Goal: Task Accomplishment & Management: Manage account settings

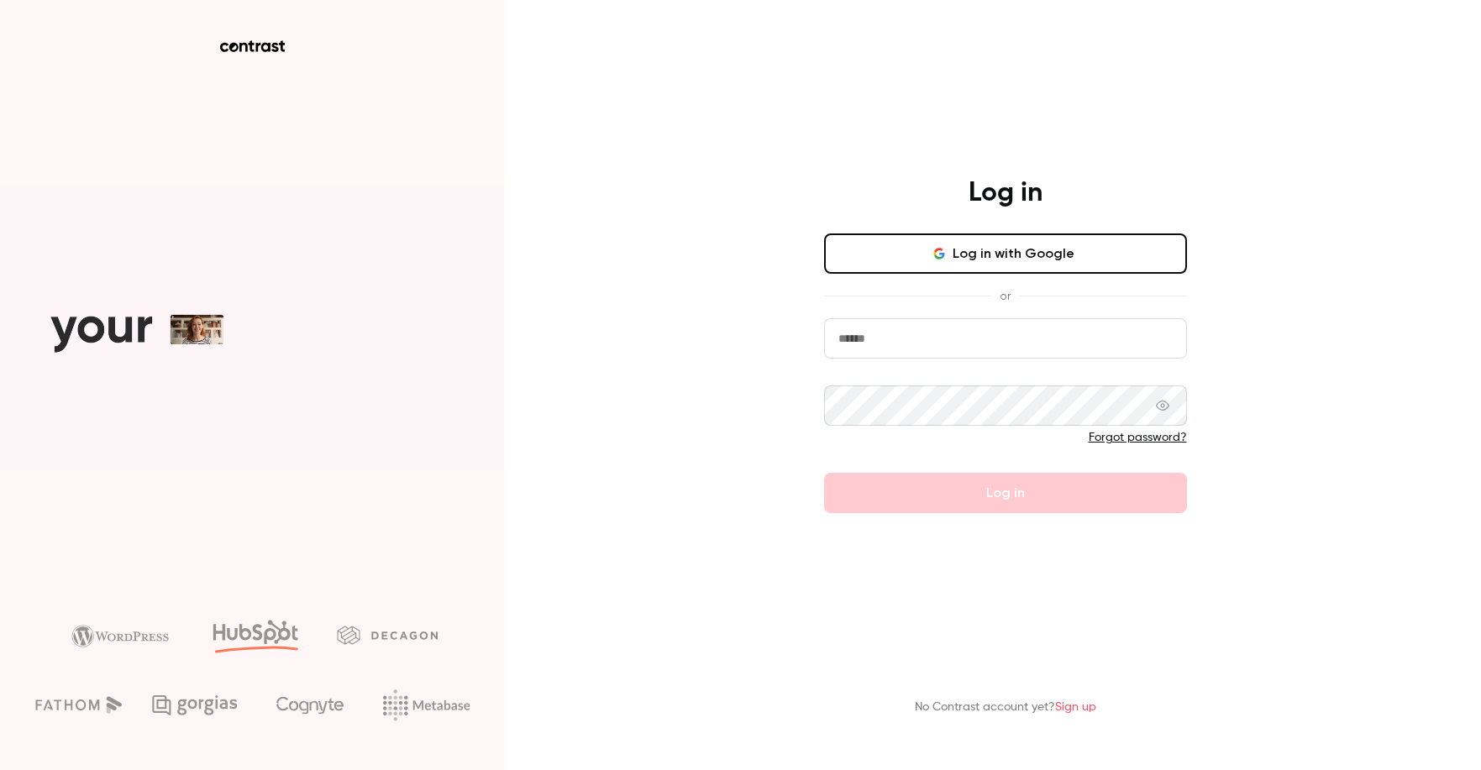
click at [971, 265] on button "Log in with Google" at bounding box center [1005, 253] width 363 height 40
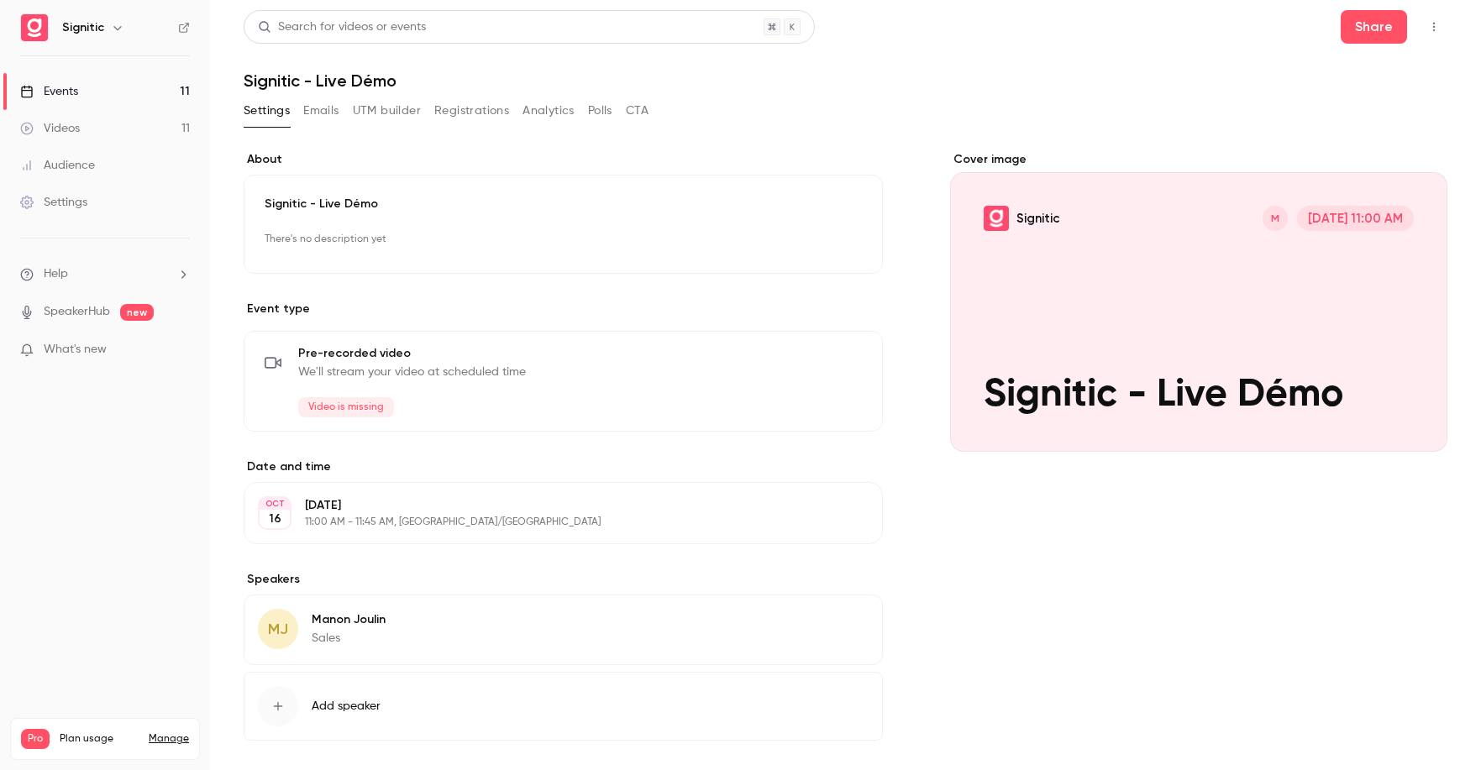
click at [842, 359] on button "Edit" at bounding box center [830, 362] width 61 height 27
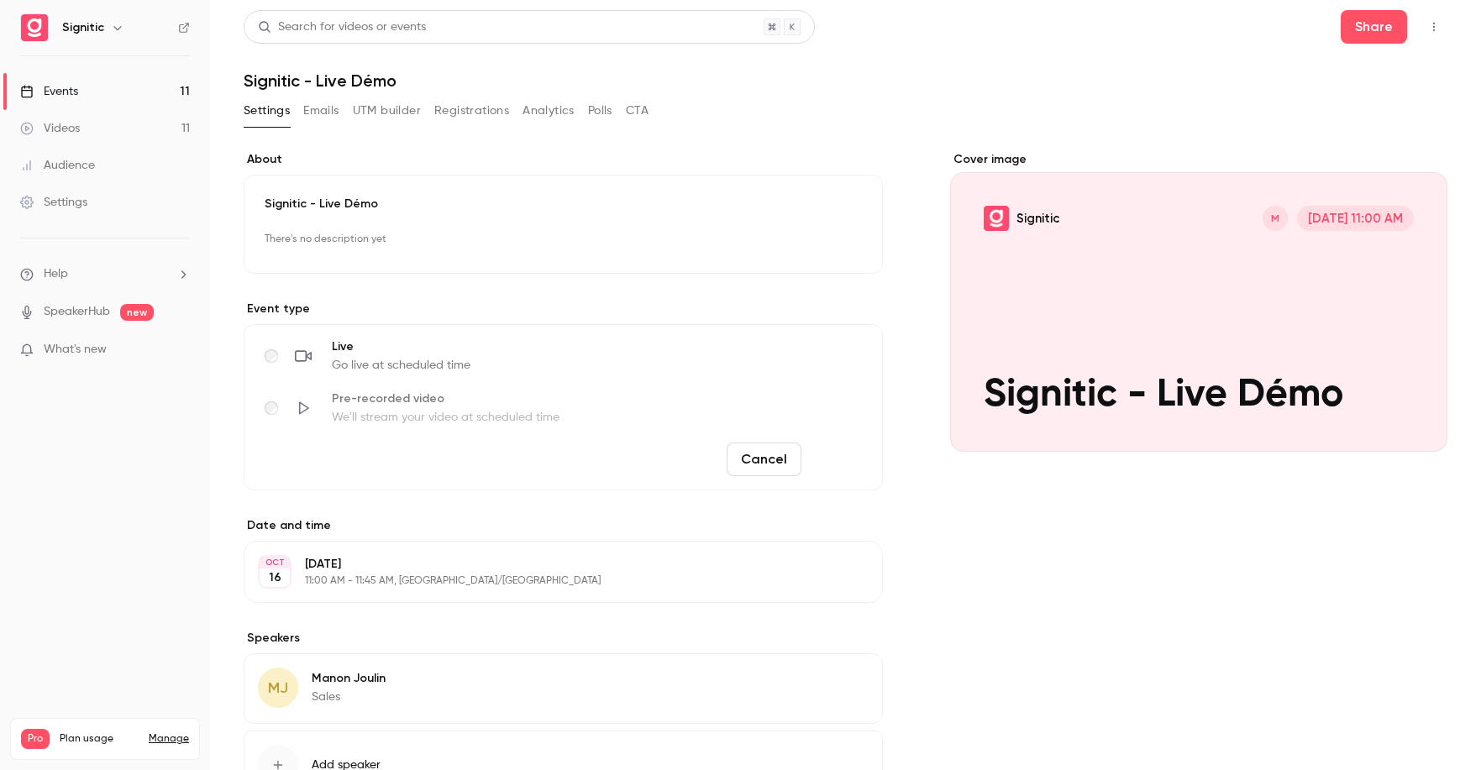
click at [846, 464] on button "Save" at bounding box center [838, 460] width 60 height 34
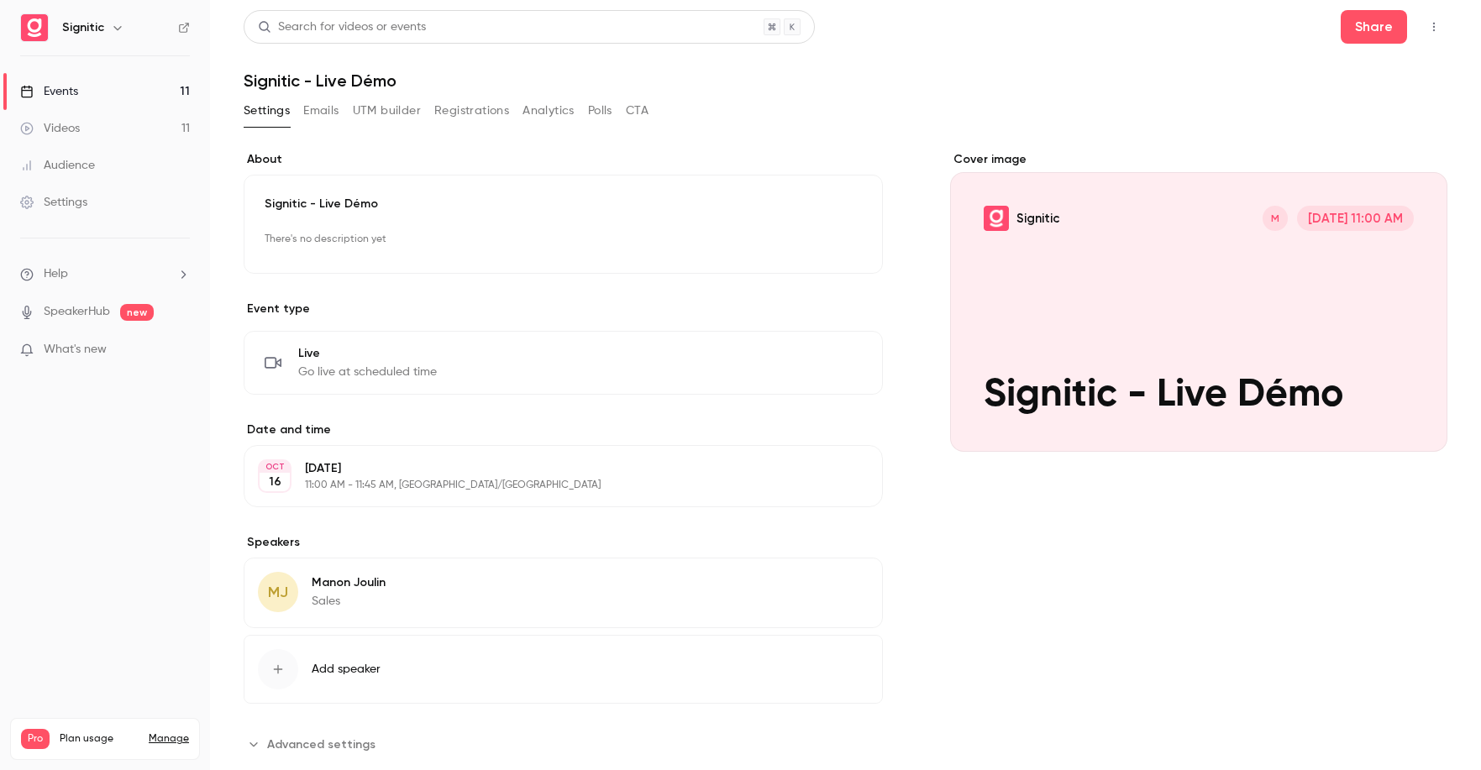
click at [70, 89] on div "Events" at bounding box center [49, 91] width 58 height 17
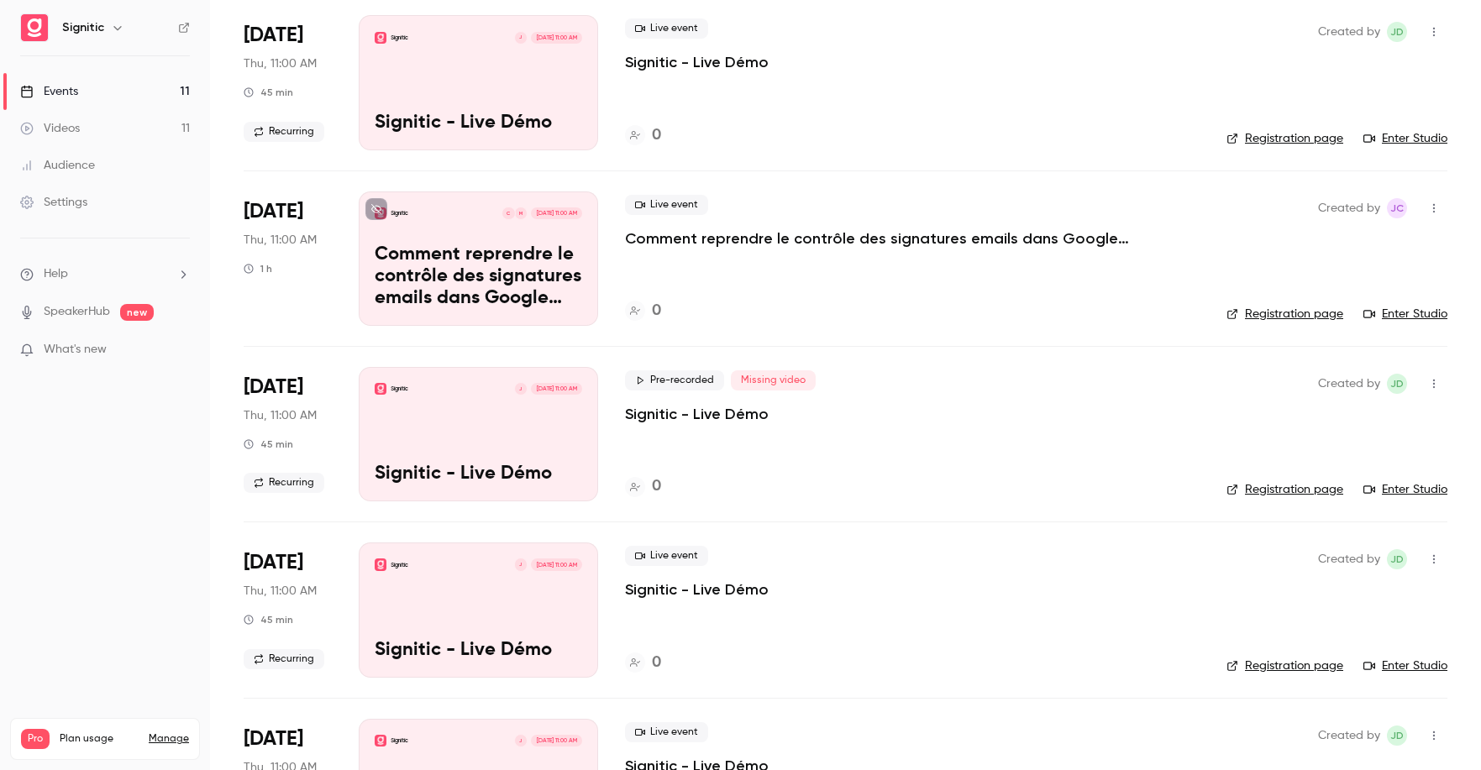
scroll to position [328, 0]
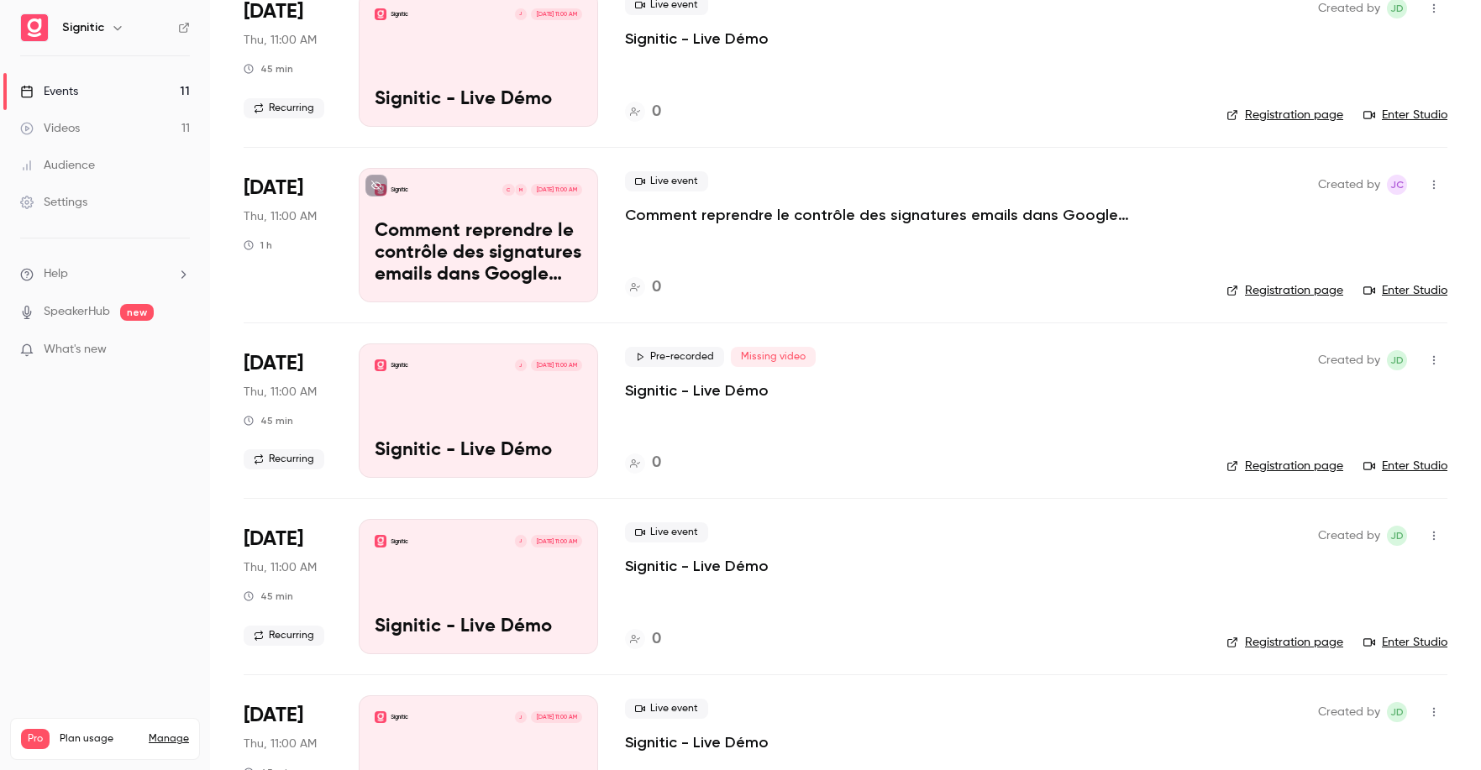
click at [1431, 361] on icon "button" at bounding box center [1433, 360] width 13 height 12
click at [717, 366] on div at bounding box center [740, 385] width 1481 height 770
click at [685, 353] on span "Pre-recorded" at bounding box center [674, 357] width 99 height 20
click at [475, 416] on div "Signitic J [DATE] 11:00 AM Signitic - Live Démo" at bounding box center [478, 411] width 239 height 134
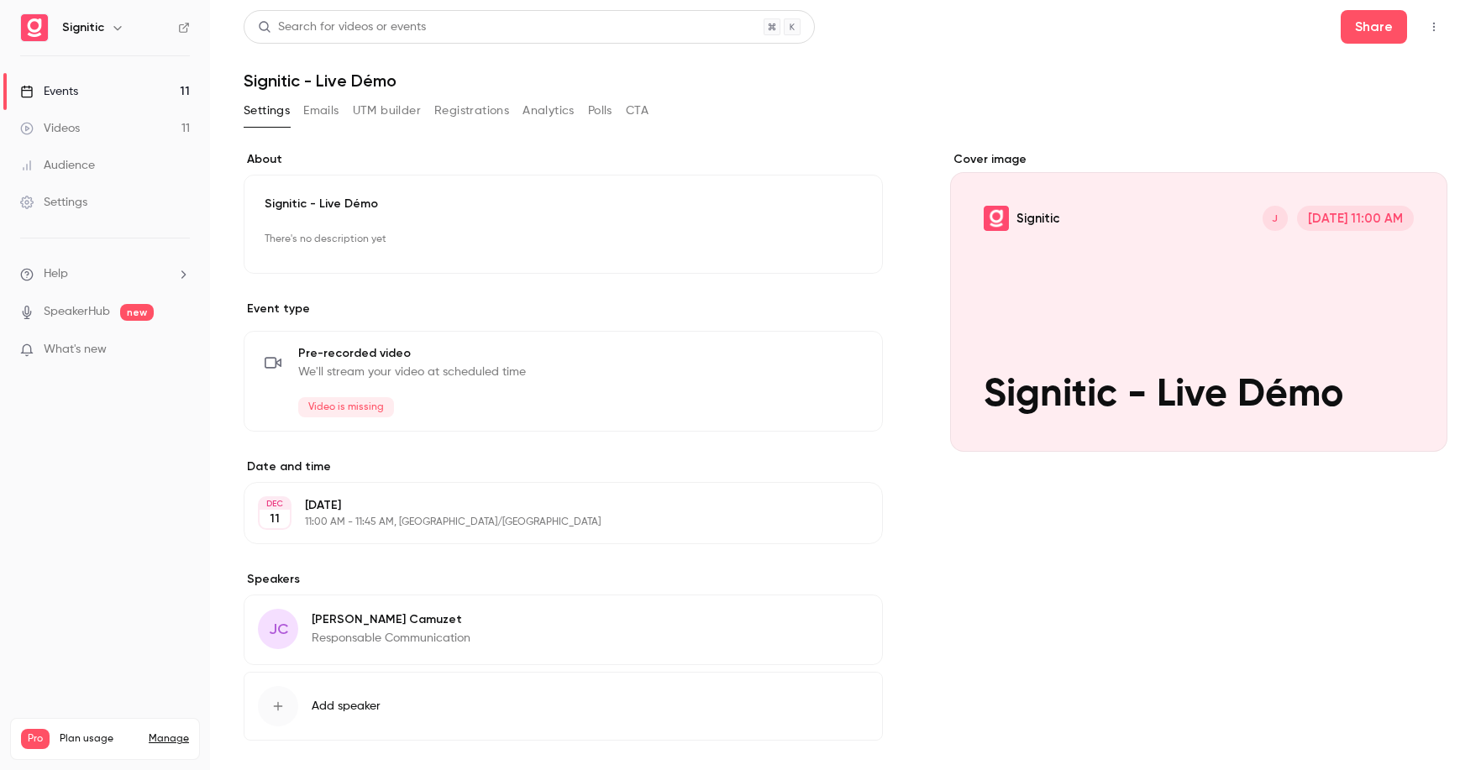
click at [837, 357] on button "Edit" at bounding box center [830, 362] width 61 height 27
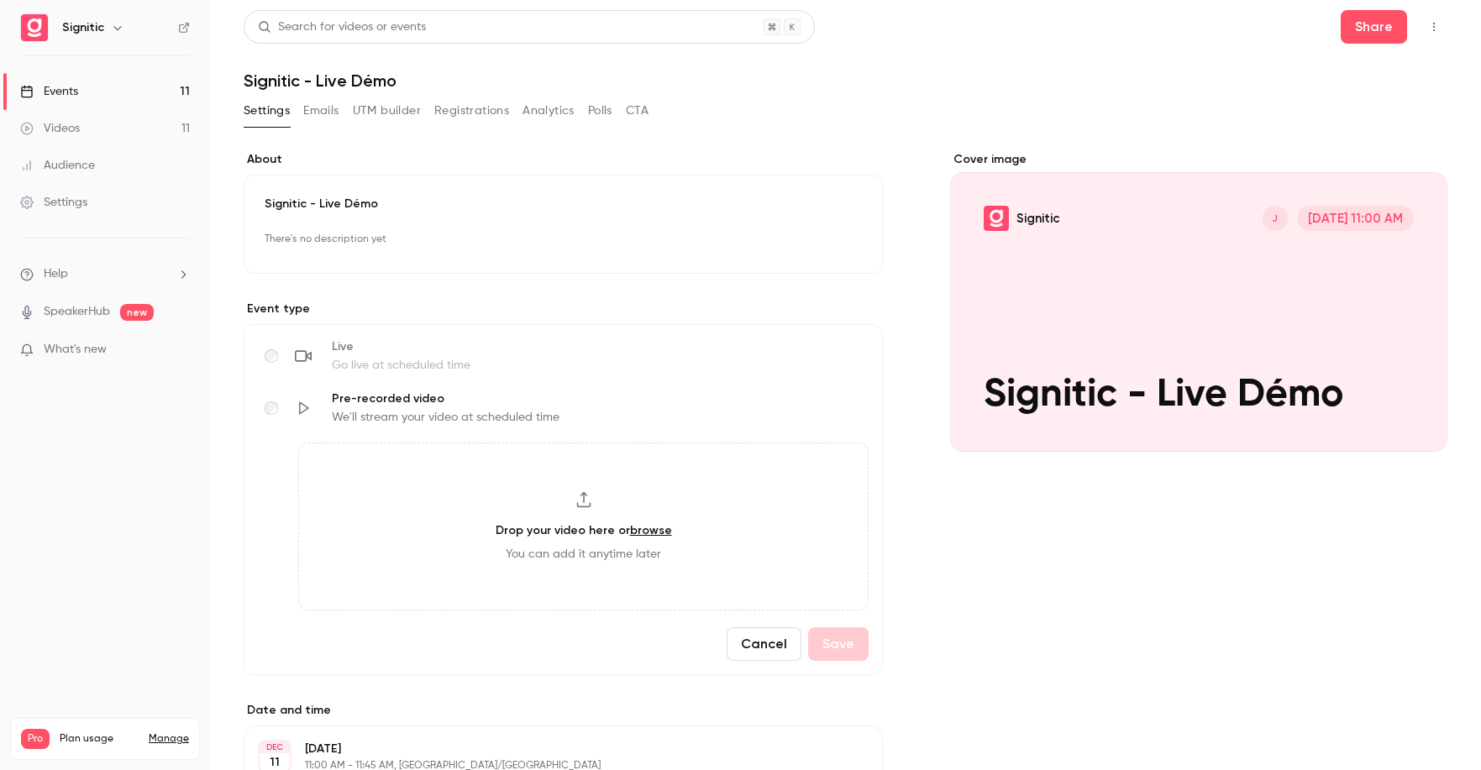
click at [263, 353] on form "Live Go live at scheduled time Pre-recorded video We'll stream your video at sc…" at bounding box center [563, 499] width 639 height 351
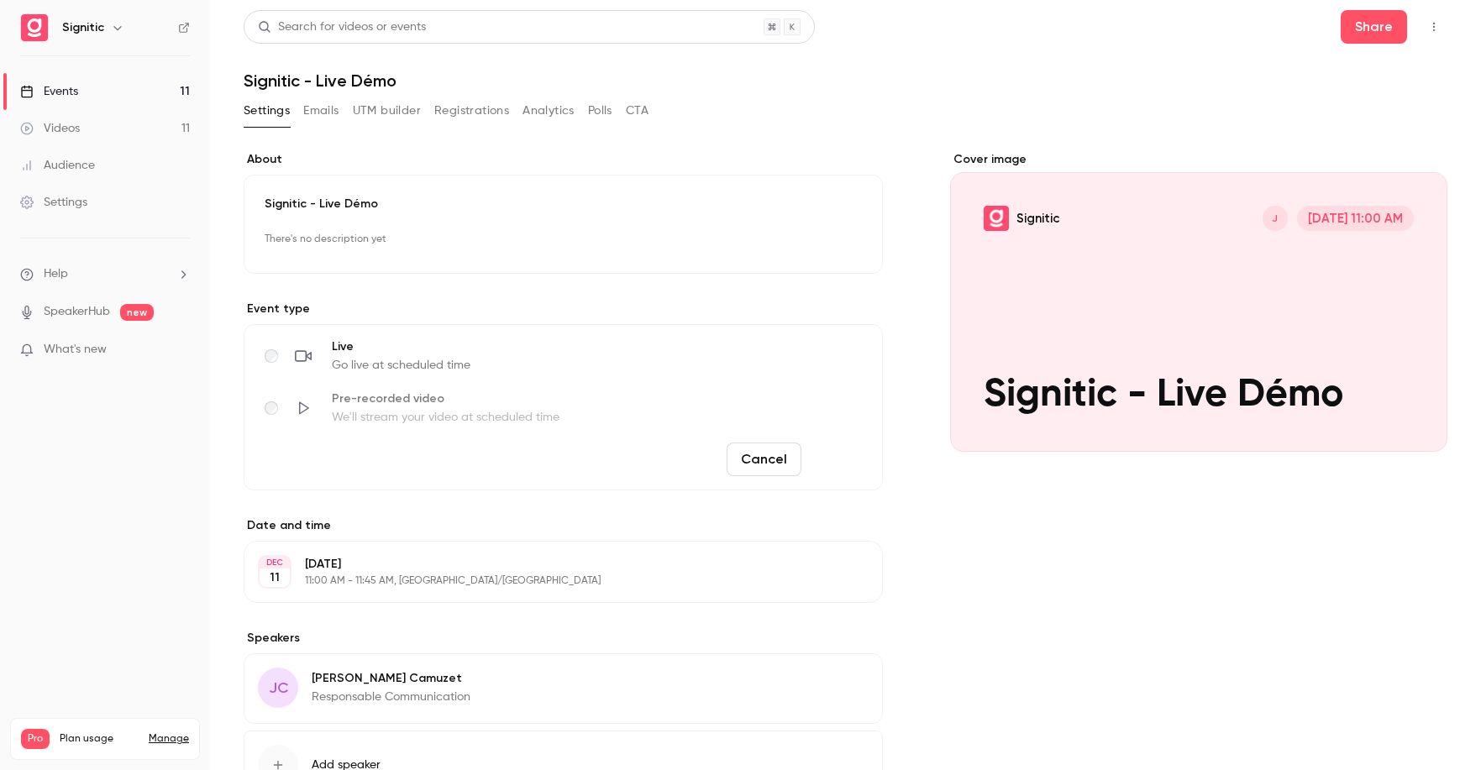
click at [845, 459] on button "Save" at bounding box center [838, 460] width 60 height 34
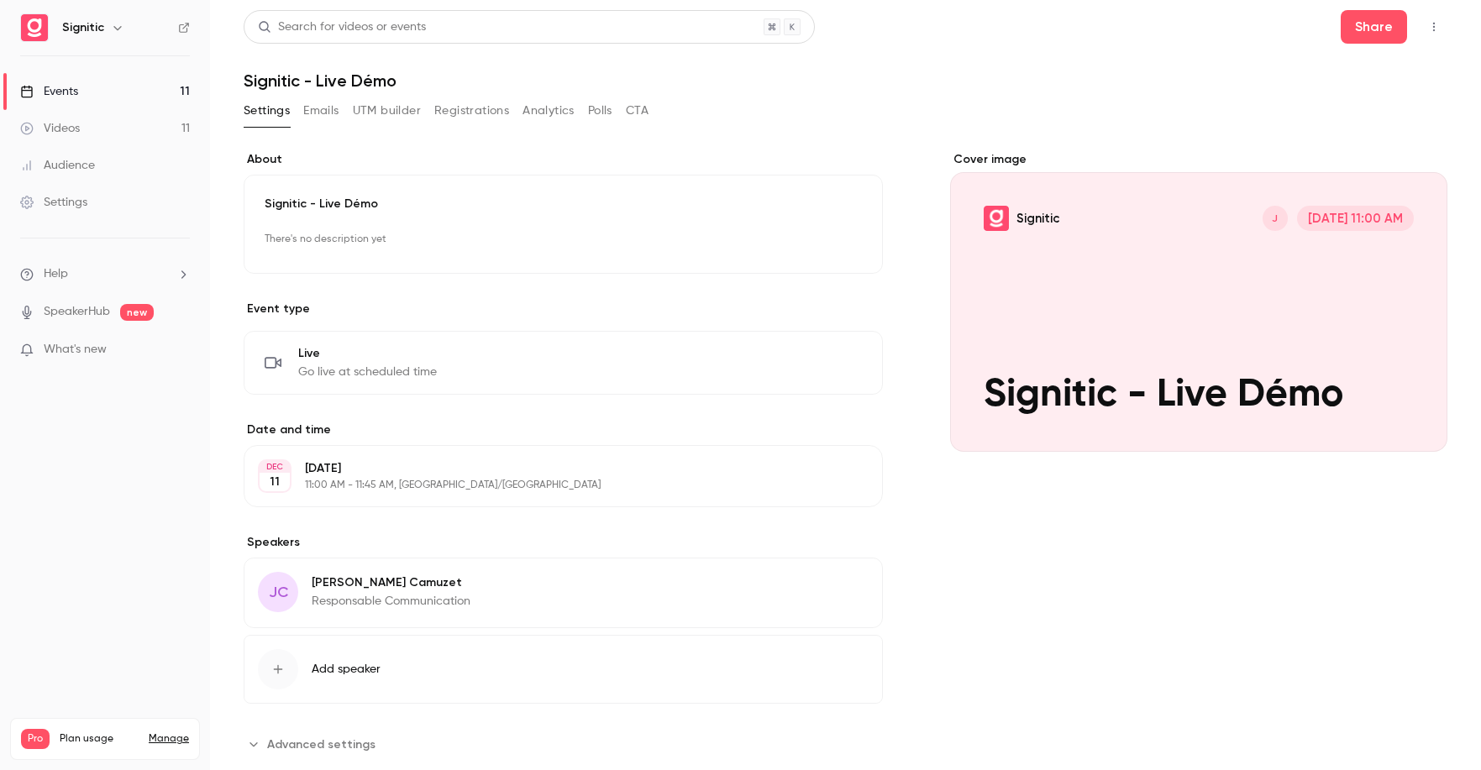
click at [58, 90] on div "Events" at bounding box center [49, 91] width 58 height 17
